Goal: Information Seeking & Learning: Find specific page/section

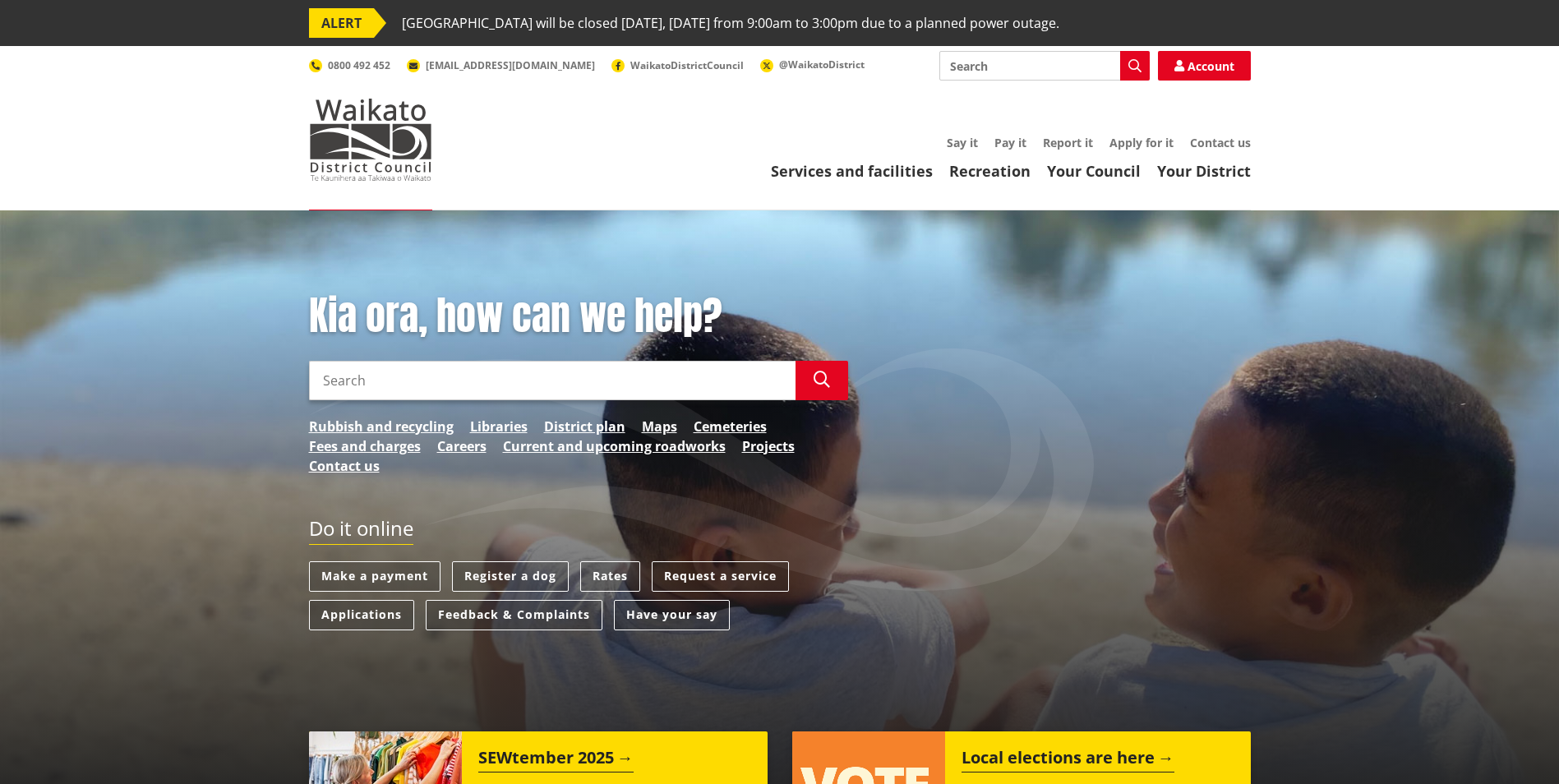
click at [467, 383] on input "Search" at bounding box center [552, 381] width 487 height 39
type input "blockage"
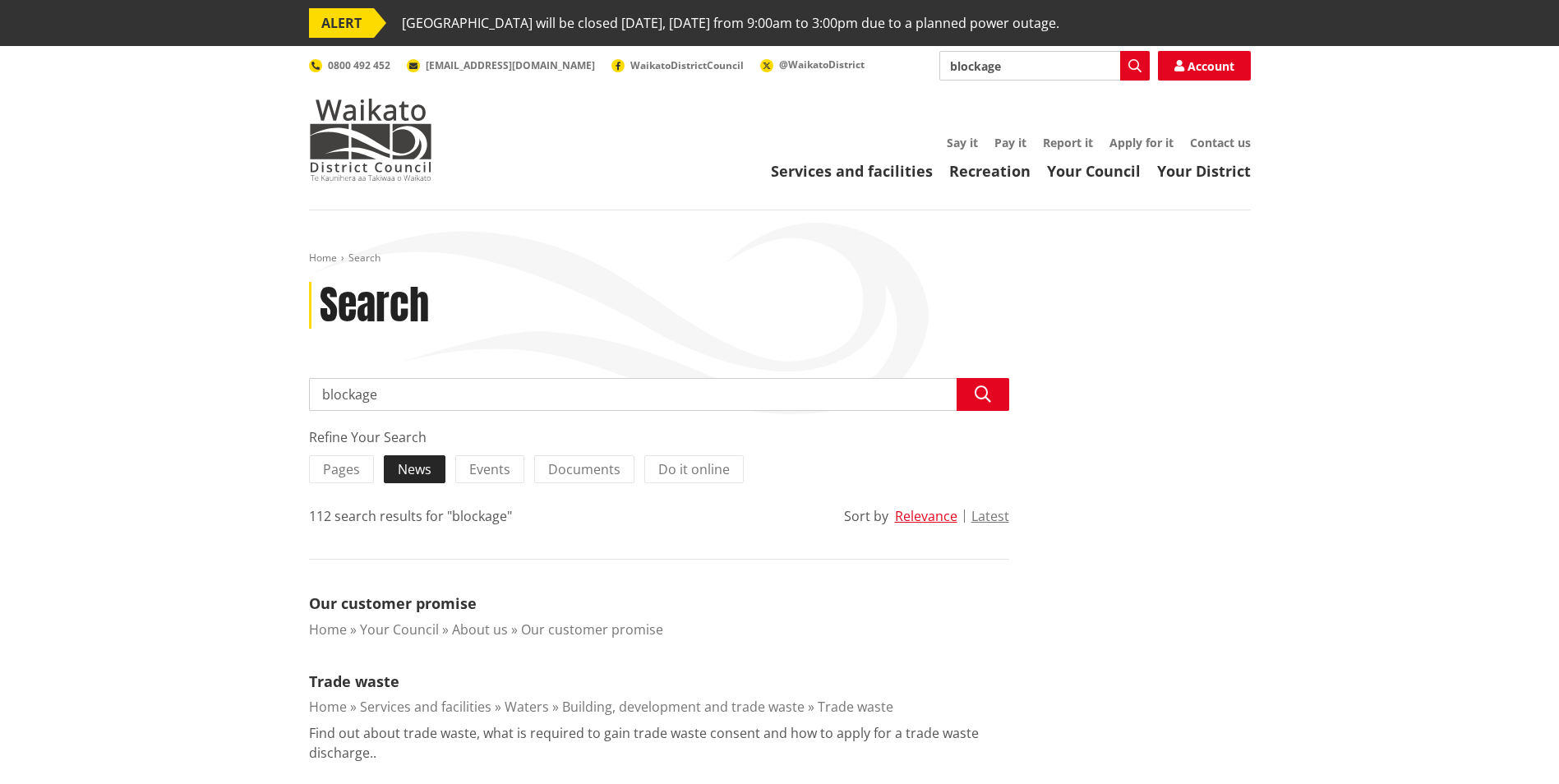
click at [424, 466] on span "News" at bounding box center [415, 469] width 34 height 18
click at [0, 0] on input "News" at bounding box center [0, 0] width 0 height 0
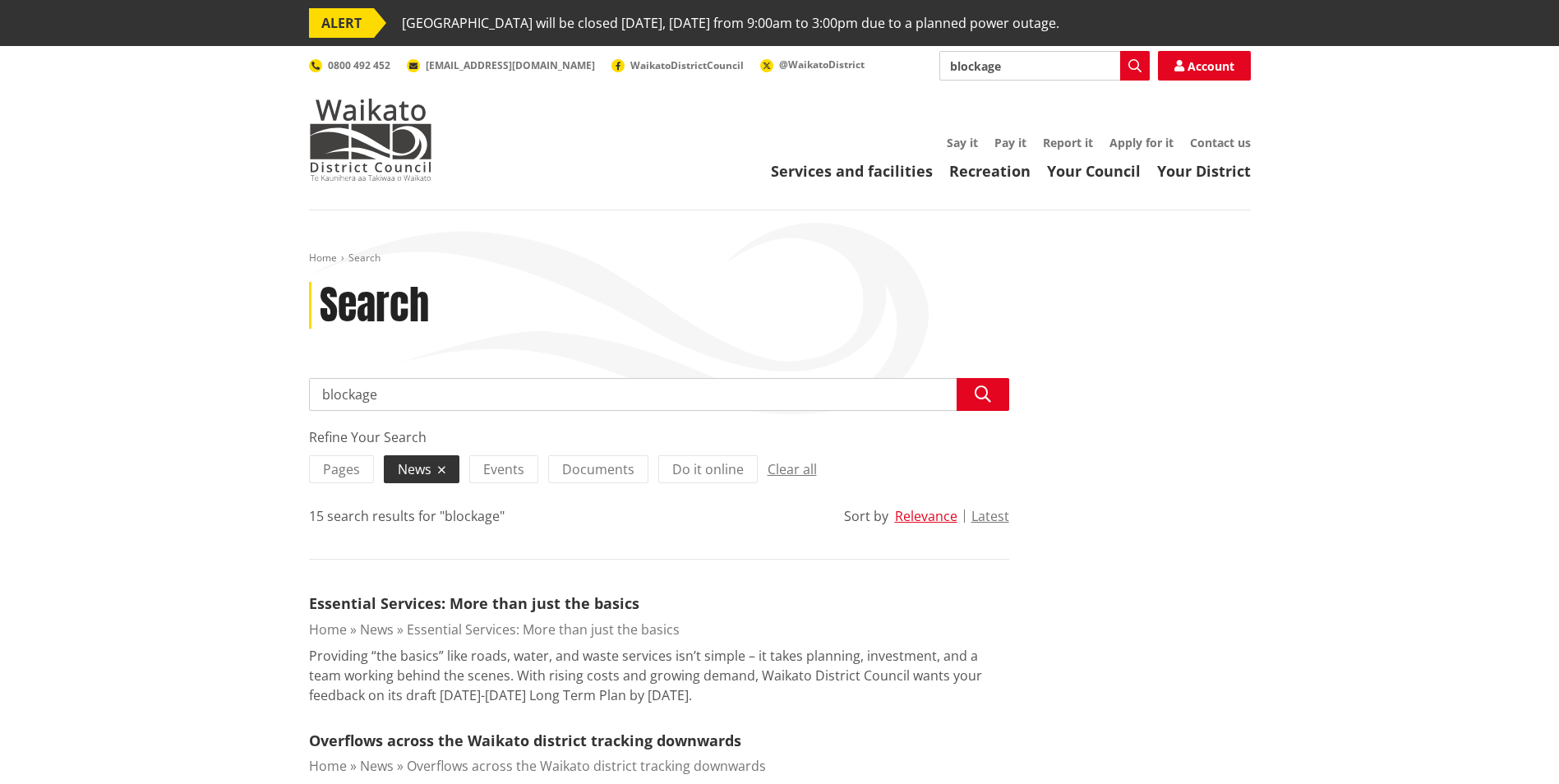
click at [1191, 81] on div "Toggle search Toggle navigation Services and facilities Recreation Your Council…" at bounding box center [779, 116] width 966 height 130
click at [1195, 70] on link "Account" at bounding box center [1204, 65] width 93 height 30
click at [345, 117] on img at bounding box center [370, 139] width 123 height 82
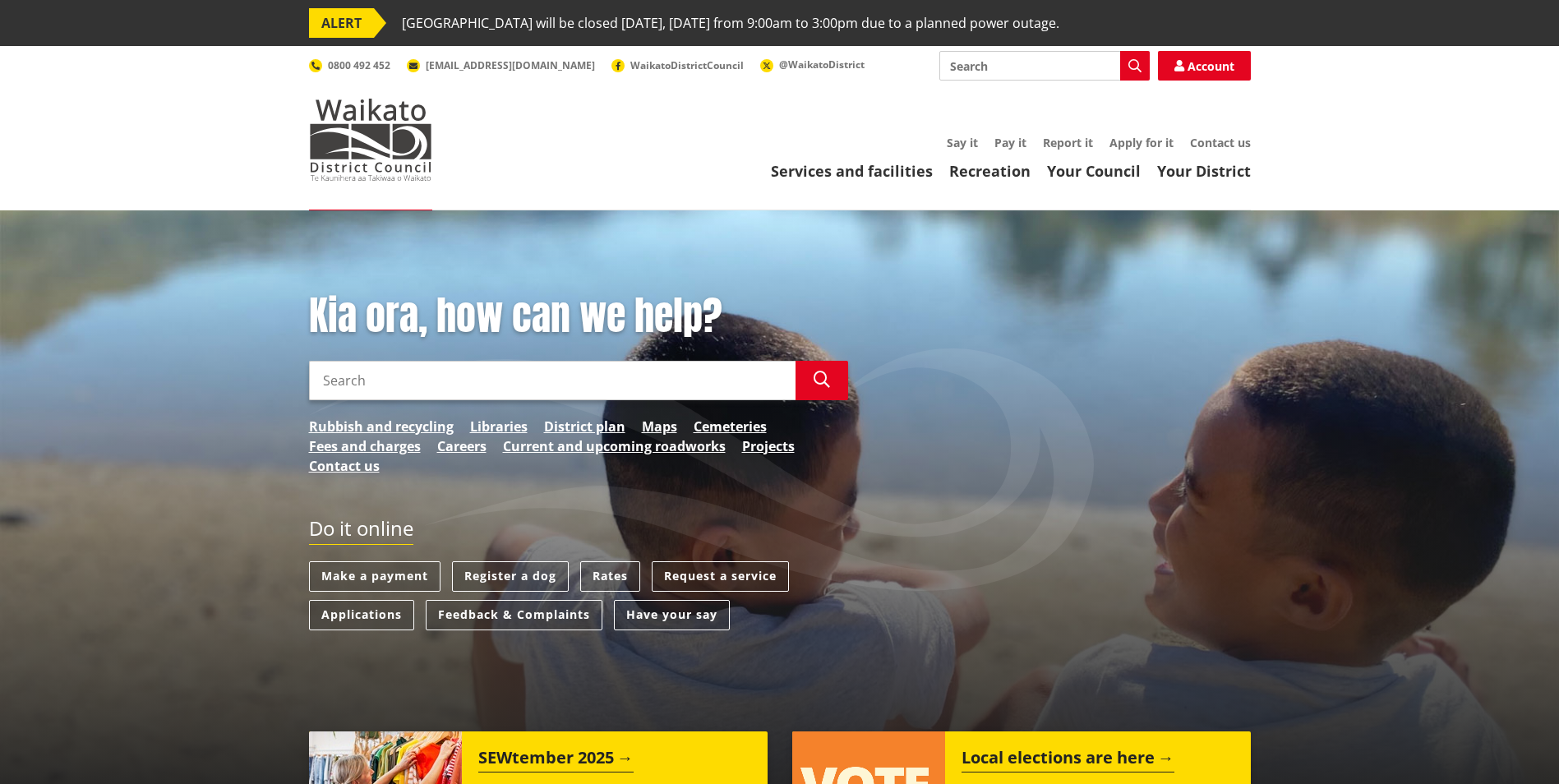
click at [438, 384] on input "Search" at bounding box center [552, 381] width 487 height 39
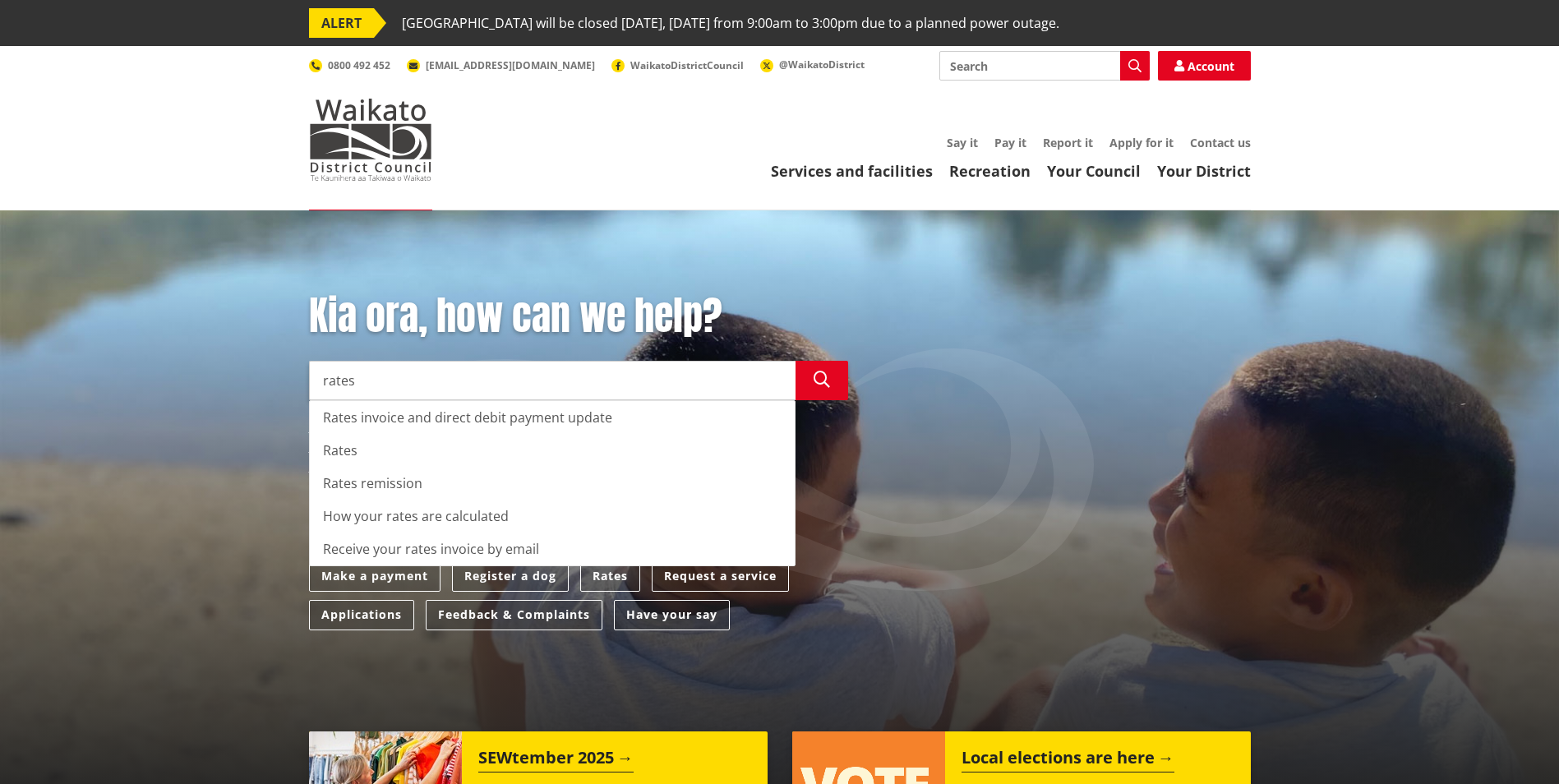
type input "rates"
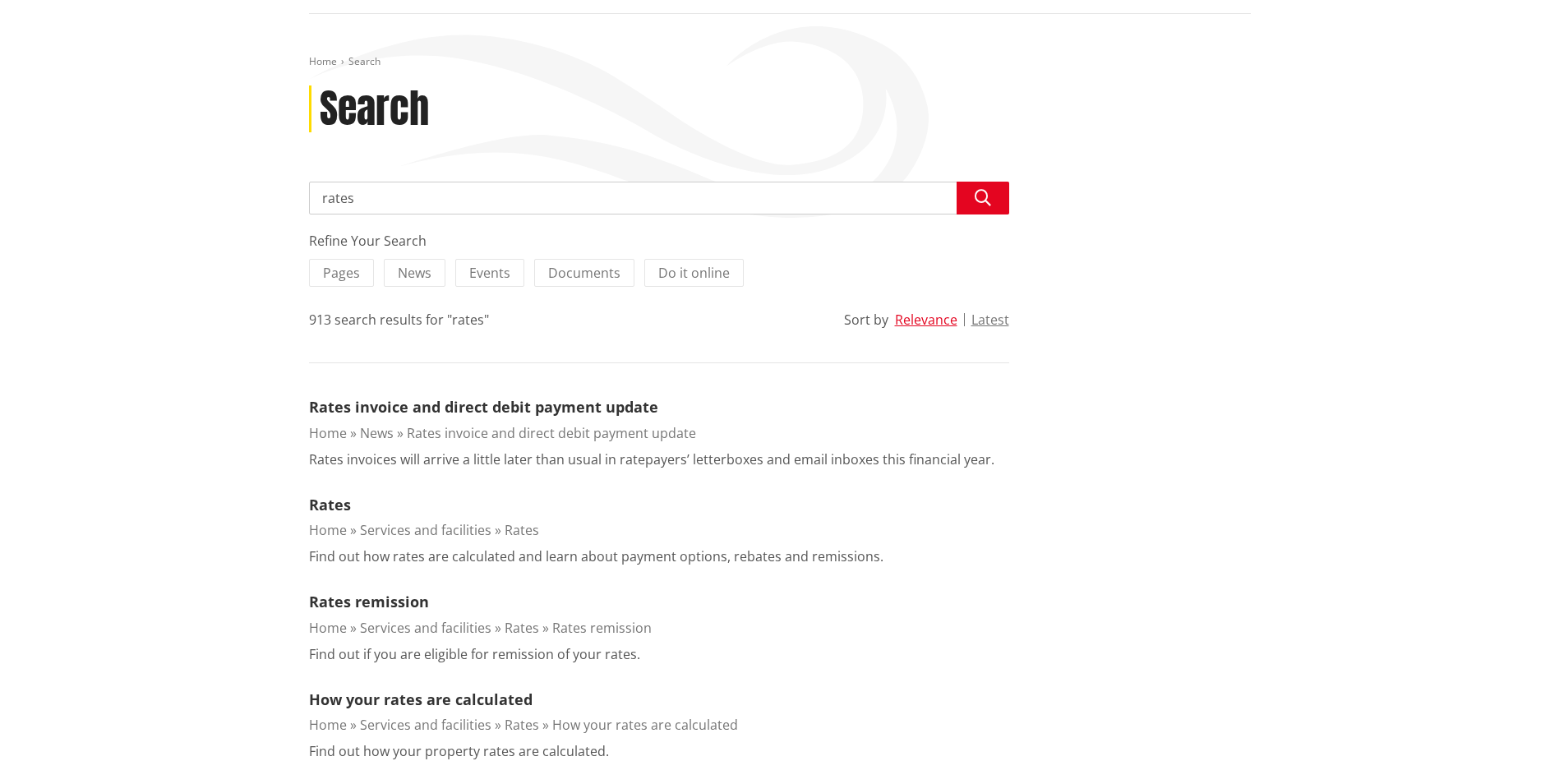
scroll to position [246, 0]
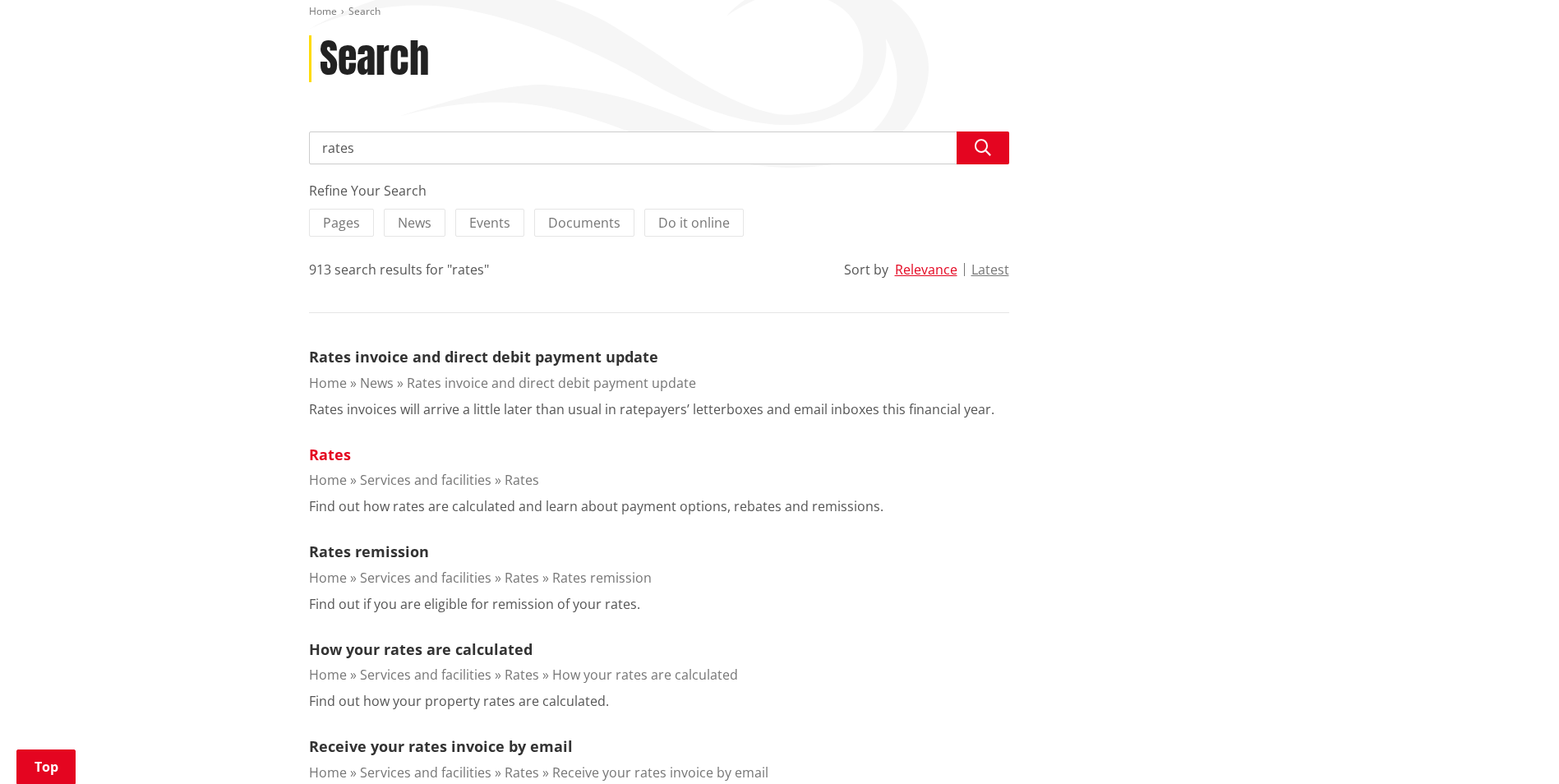
click at [336, 455] on link "Rates" at bounding box center [330, 454] width 42 height 20
